Goal: Task Accomplishment & Management: Use online tool/utility

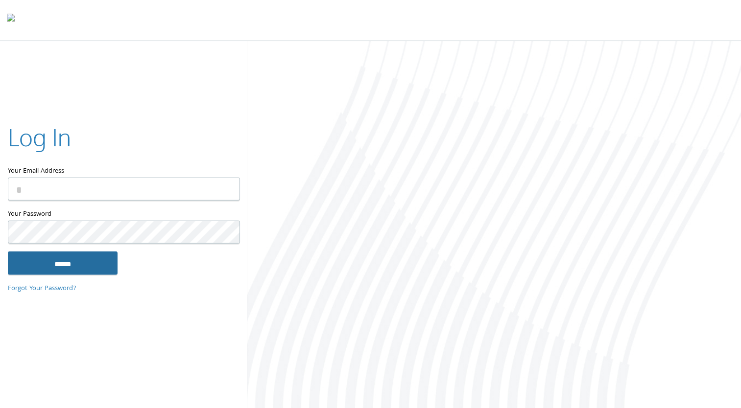
type input "**********"
click at [105, 269] on input "******" at bounding box center [63, 263] width 110 height 24
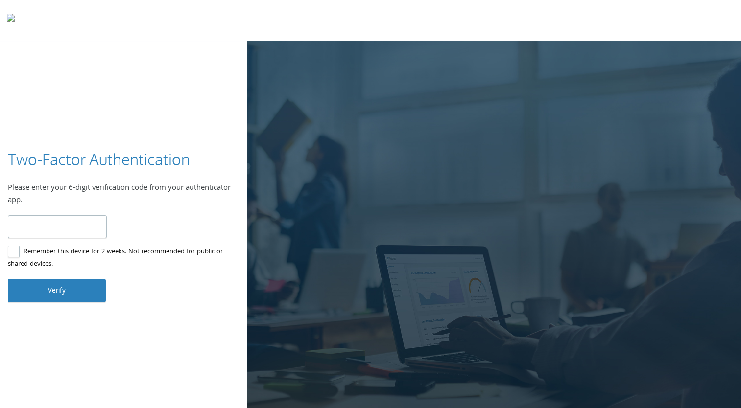
type input "******"
